Goal: Understand process/instructions

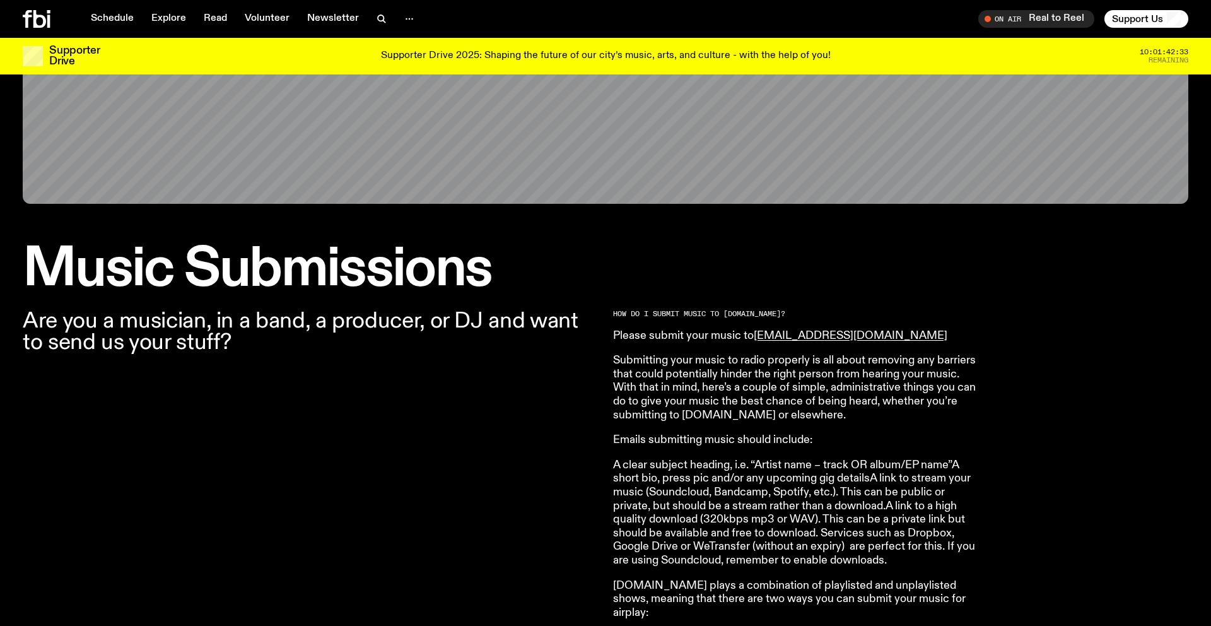
scroll to position [226, 0]
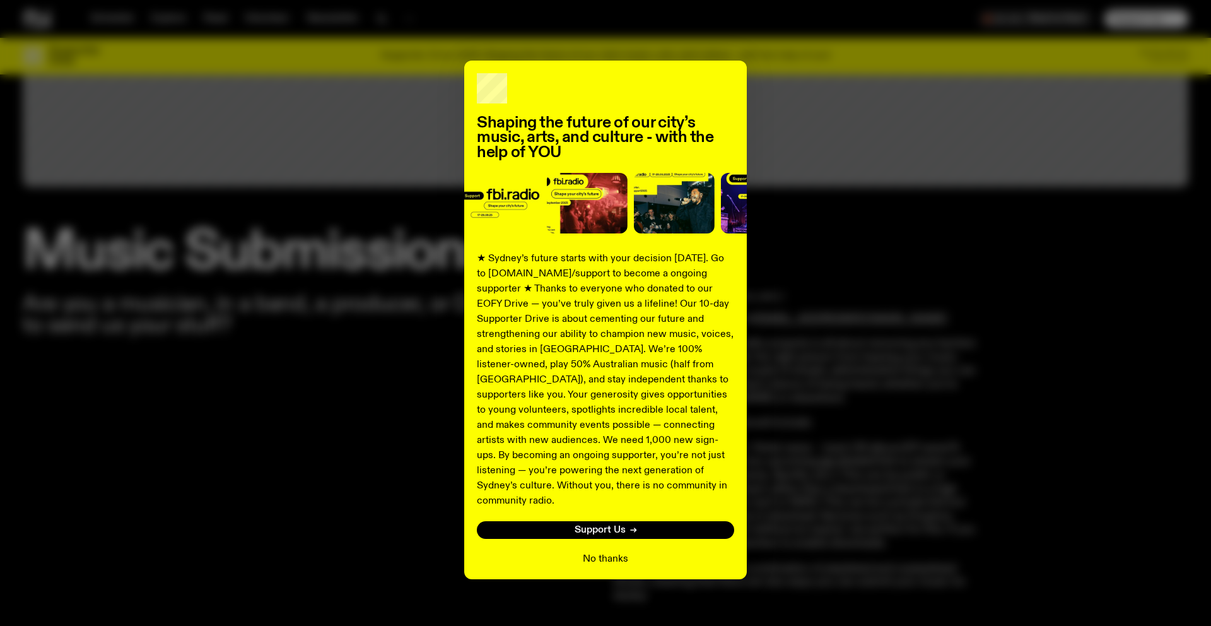
click at [602, 551] on button "No thanks" at bounding box center [605, 558] width 45 height 15
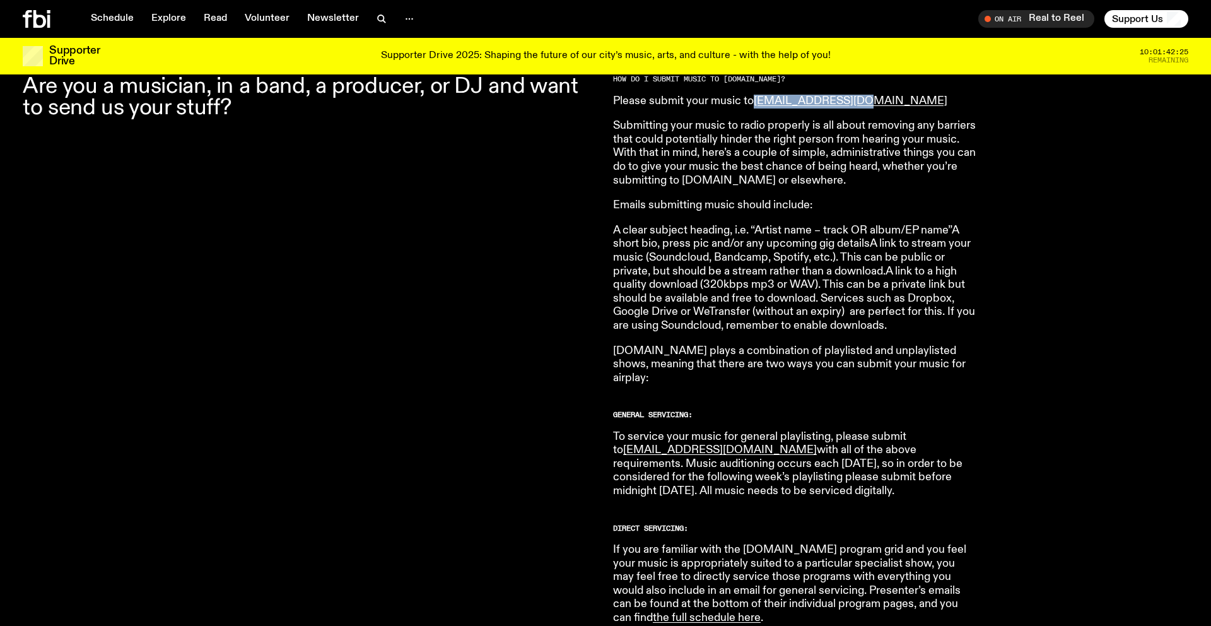
scroll to position [446, 0]
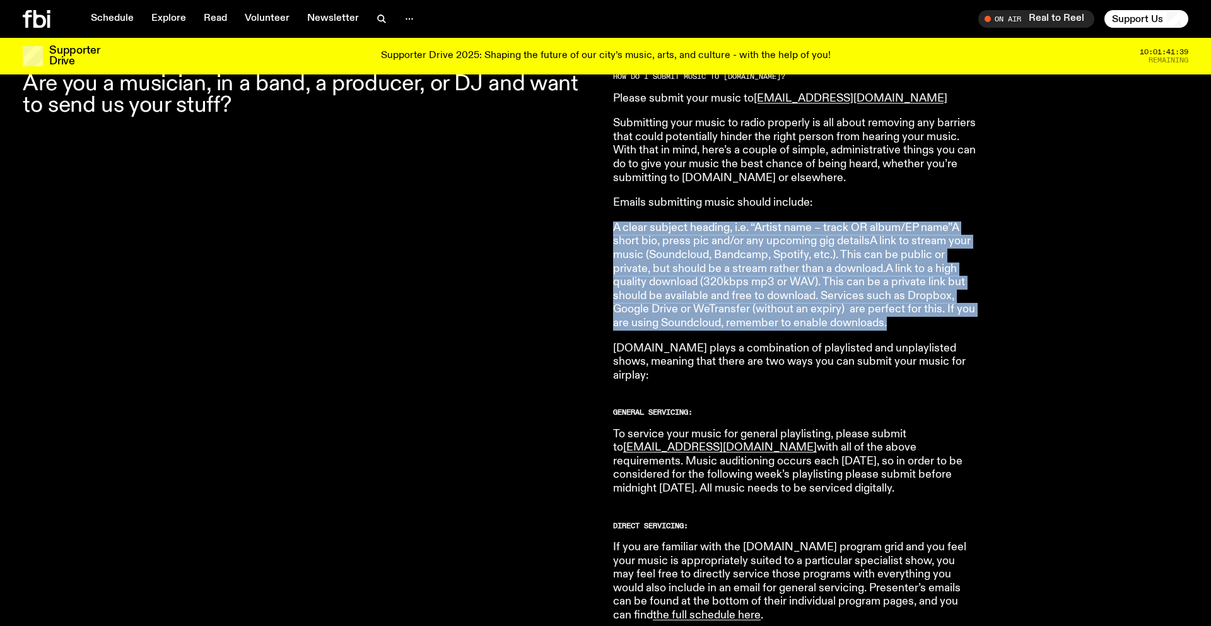
drag, startPoint x: 609, startPoint y: 227, endPoint x: 896, endPoint y: 329, distance: 305.2
copy p "A clear subject heading, i.e. “Artist name – track OR album/EP name”A short bio…"
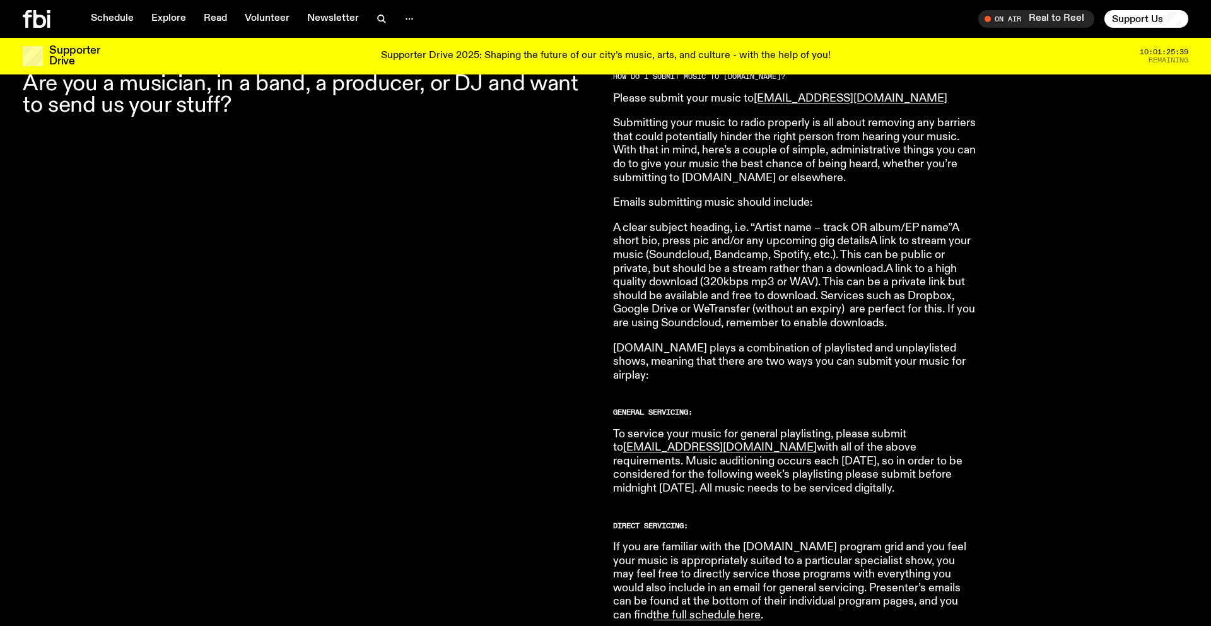
click at [25, 19] on icon at bounding box center [37, 19] width 28 height 18
